Goal: Check status

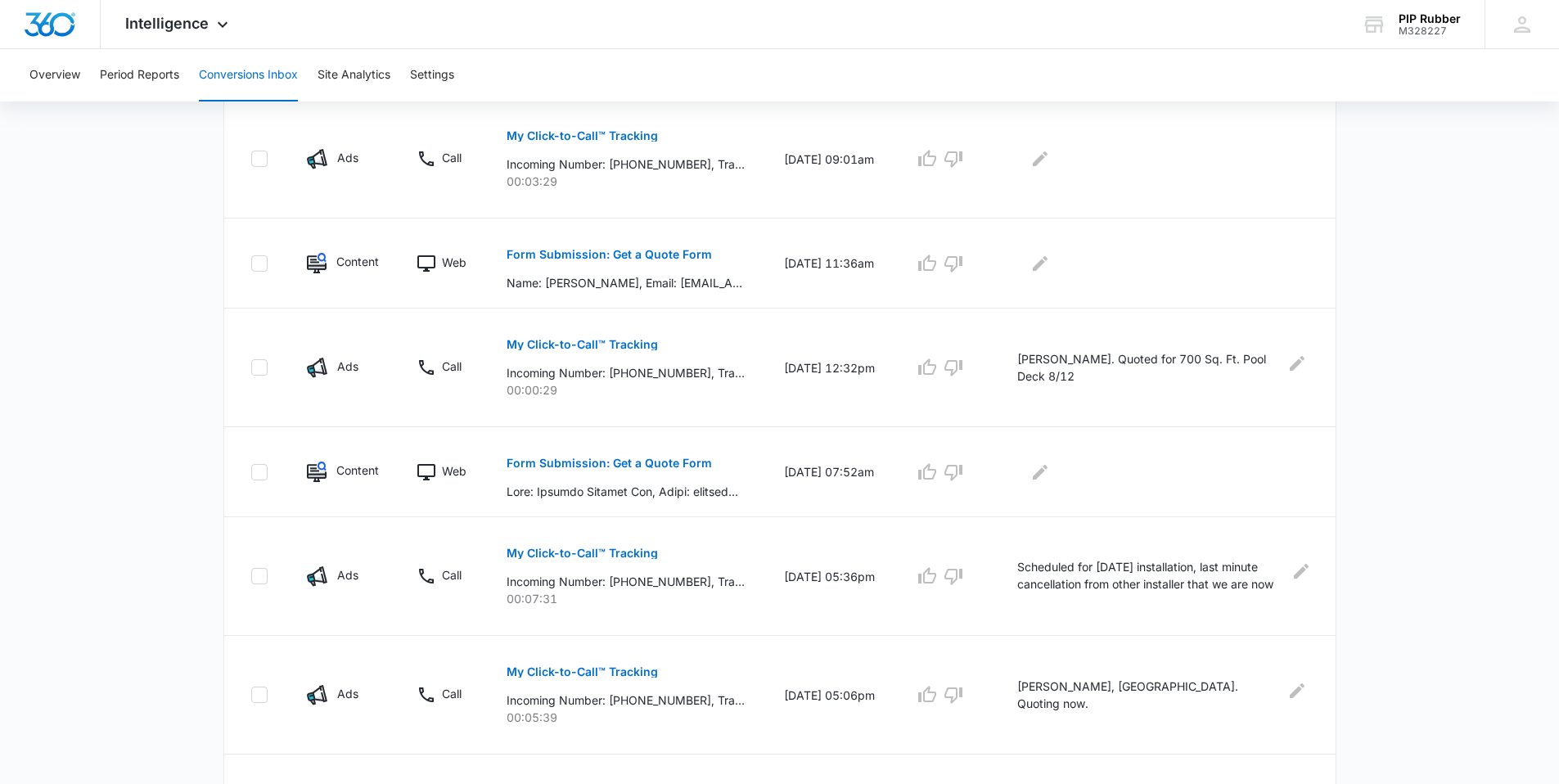
scroll to position [410, 0]
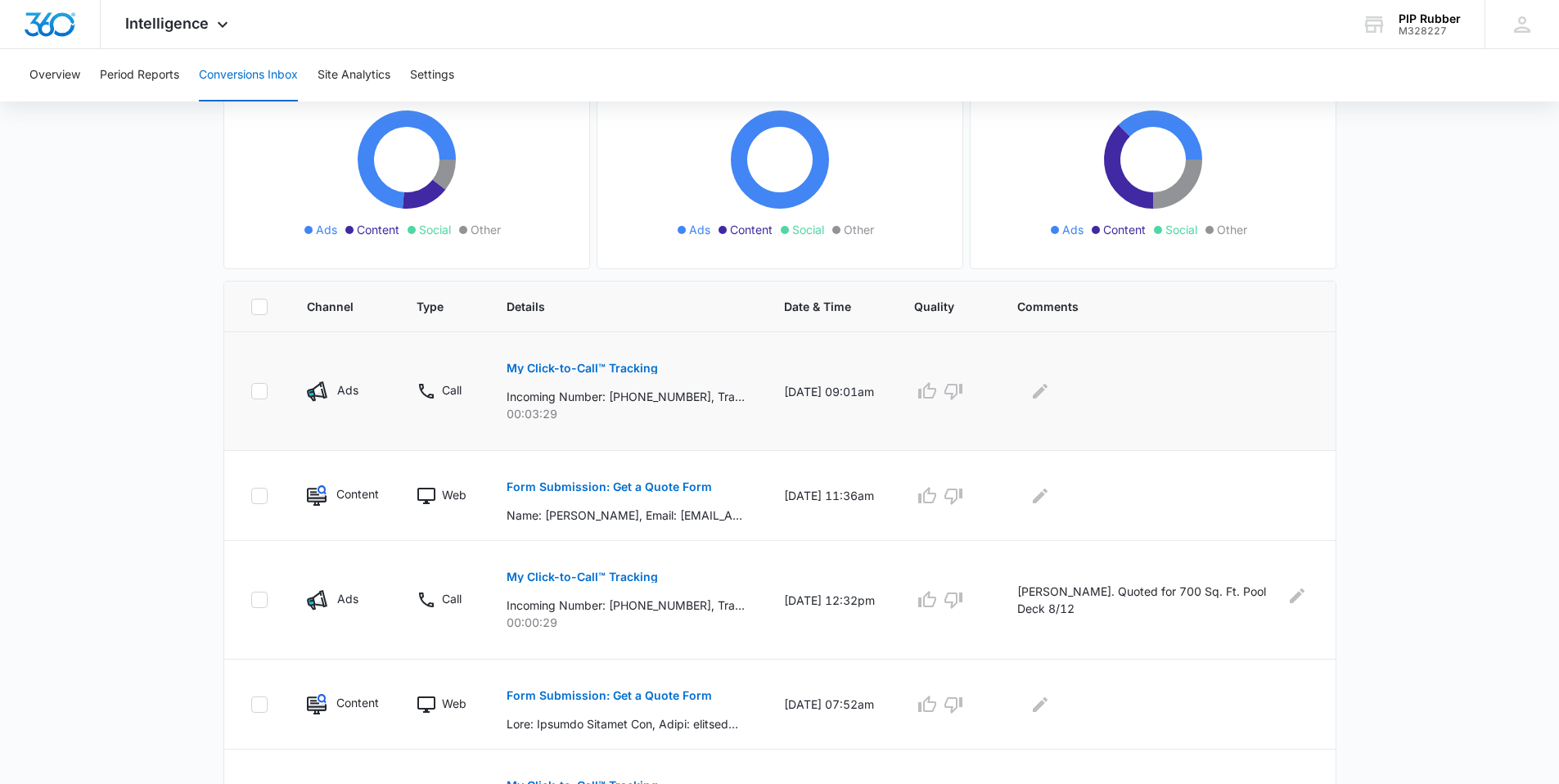
scroll to position [192, 0]
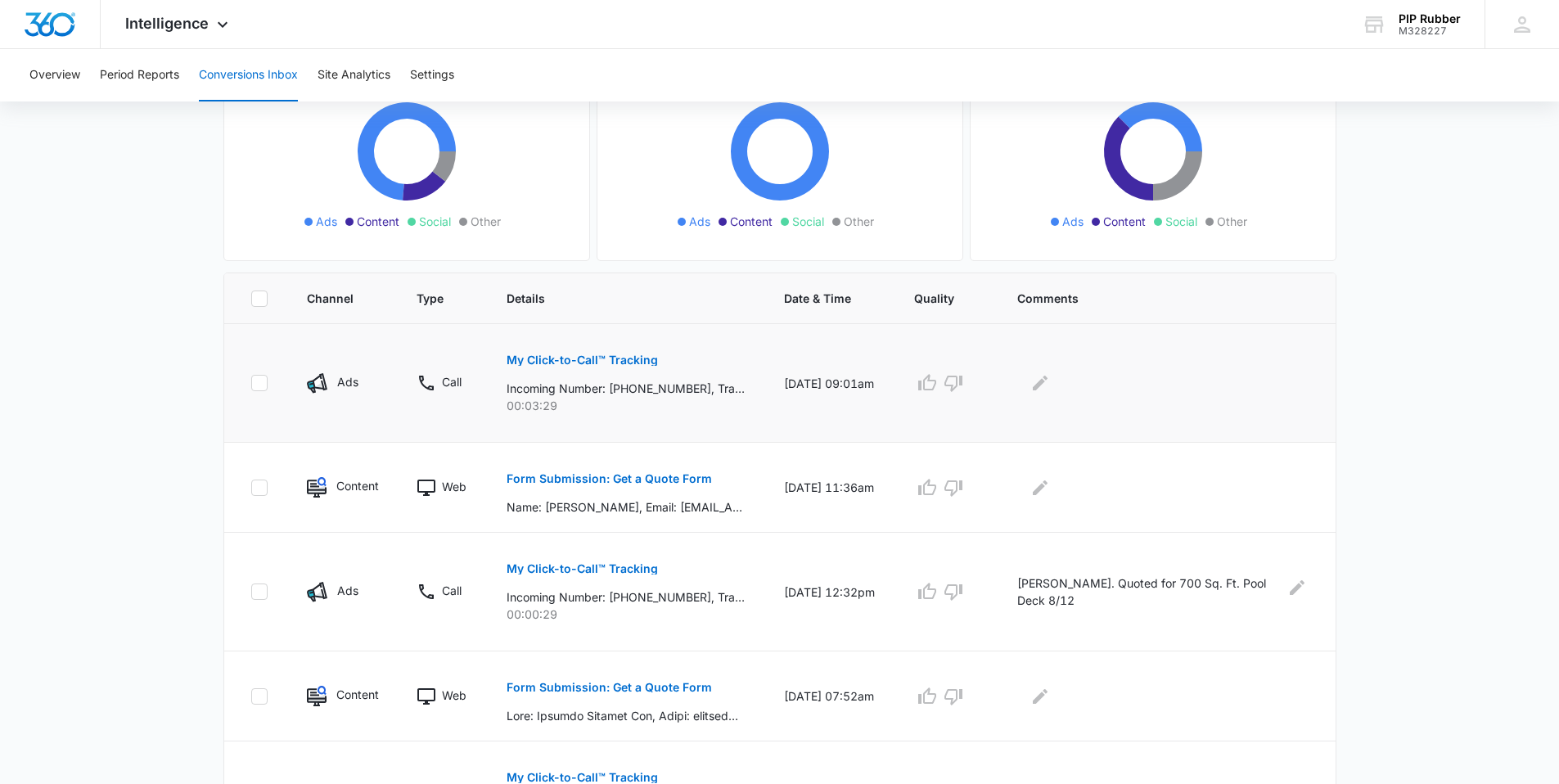
click at [623, 359] on p "My Click-to-Call™ Tracking" at bounding box center [582, 359] width 151 height 11
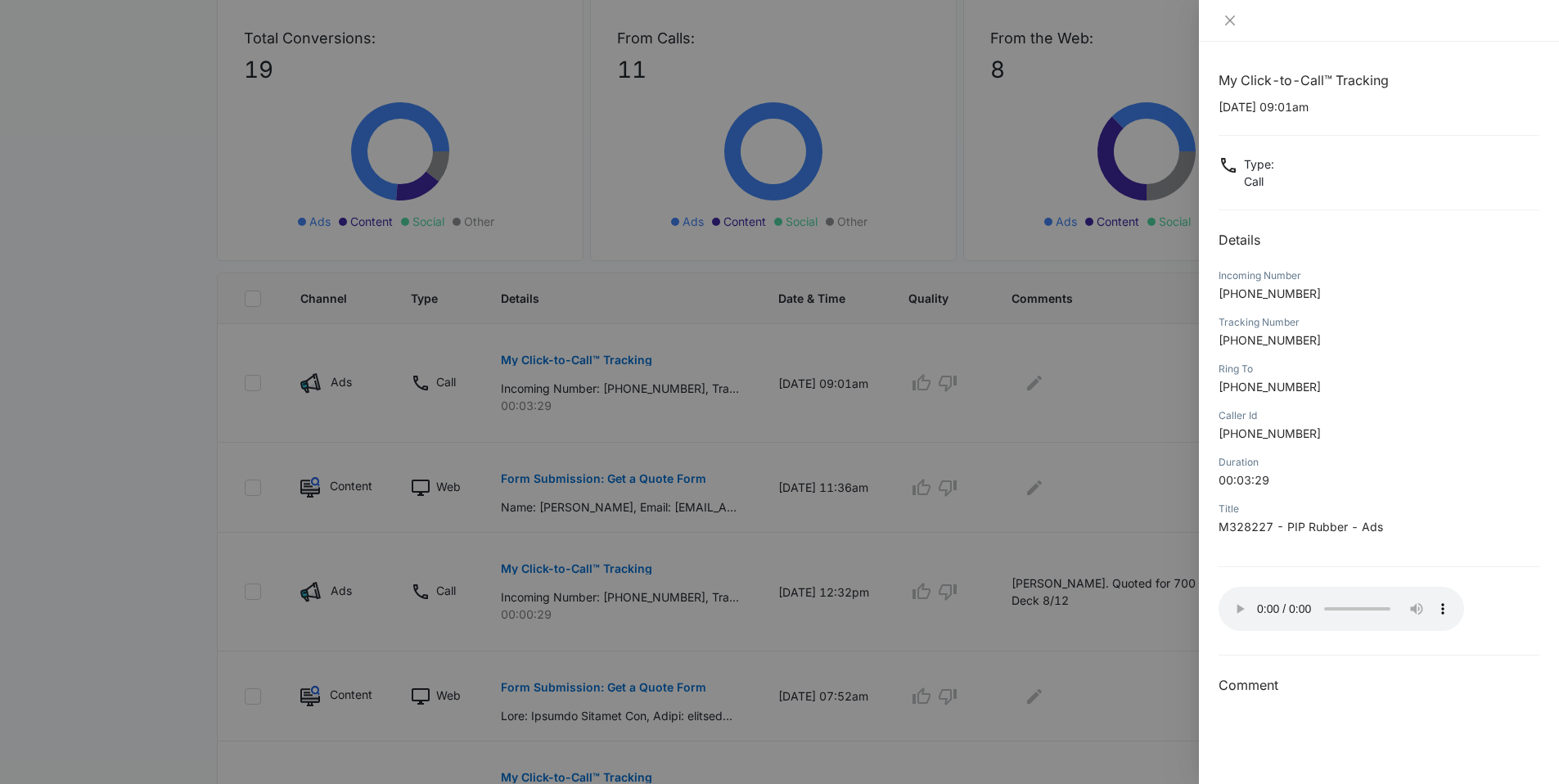
drag, startPoint x: 157, startPoint y: 246, endPoint x: 207, endPoint y: 156, distance: 103.0
click at [158, 244] on div at bounding box center [779, 392] width 1559 height 784
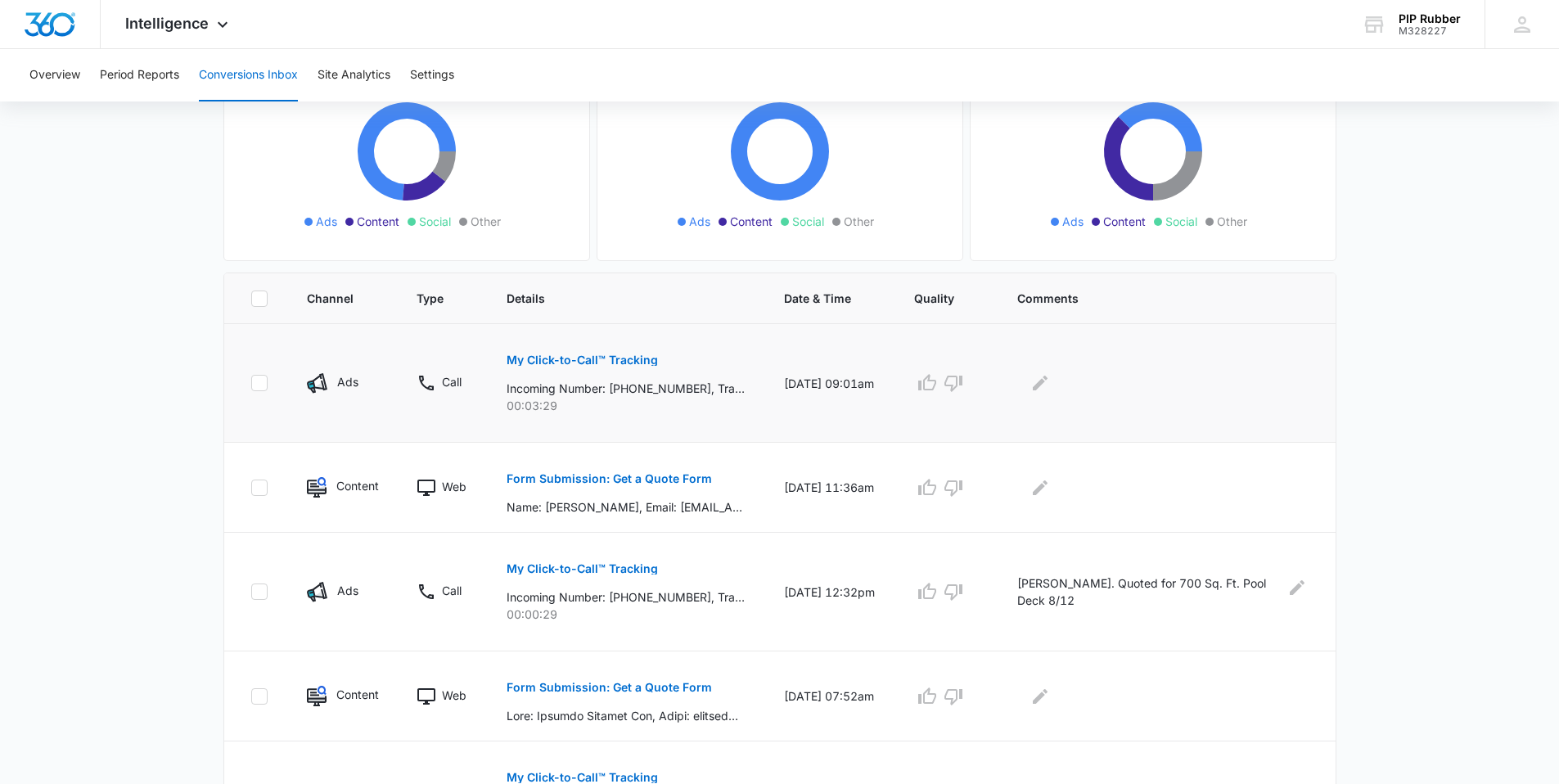
click at [585, 355] on p "My Click-to-Call™ Tracking" at bounding box center [582, 359] width 151 height 11
